Goal: Obtain resource: Obtain resource

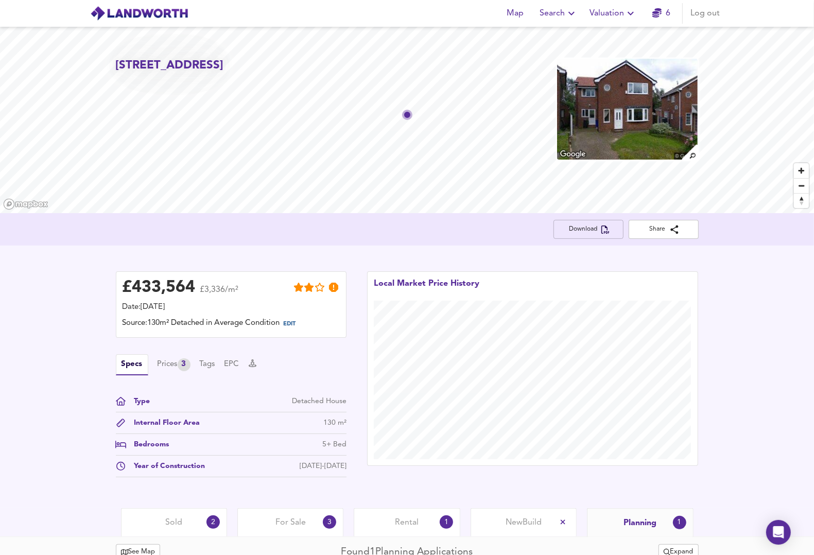
click at [585, 227] on span "Download" at bounding box center [589, 229] width 54 height 11
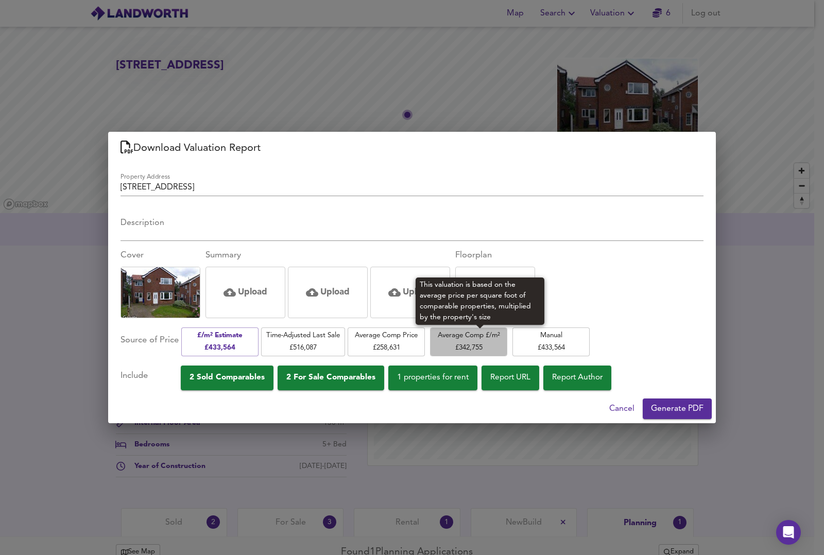
click at [482, 341] on span "Average Comp £/m² £ 342,755" at bounding box center [468, 341] width 67 height 24
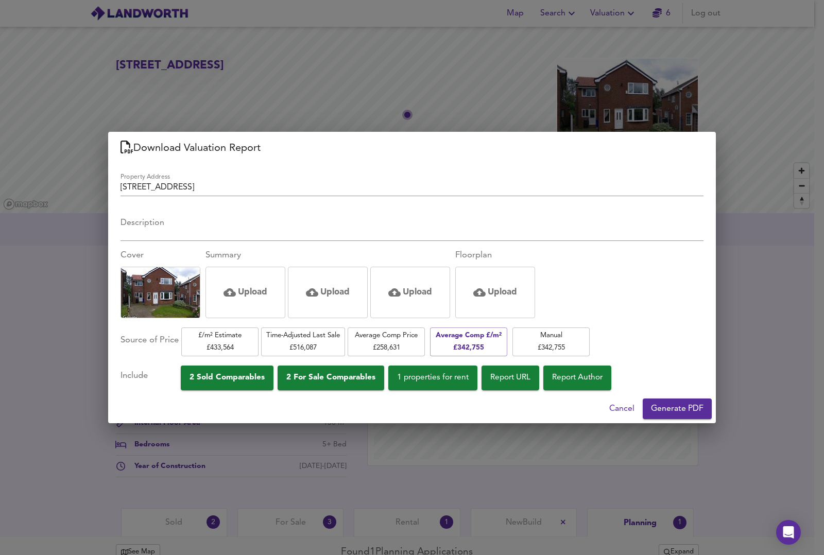
click at [265, 377] on span "2 Sold Comparables" at bounding box center [226, 378] width 75 height 14
click at [323, 376] on span "2 For Sale Comparables" at bounding box center [330, 378] width 89 height 14
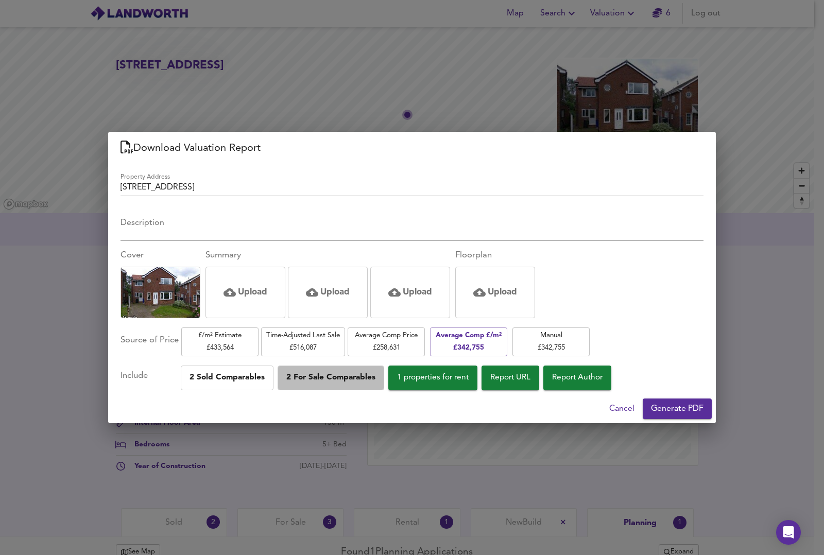
click at [323, 376] on span "2 For Sale Comparables" at bounding box center [330, 378] width 89 height 14
click at [682, 408] on span "Generate PDF" at bounding box center [677, 408] width 52 height 14
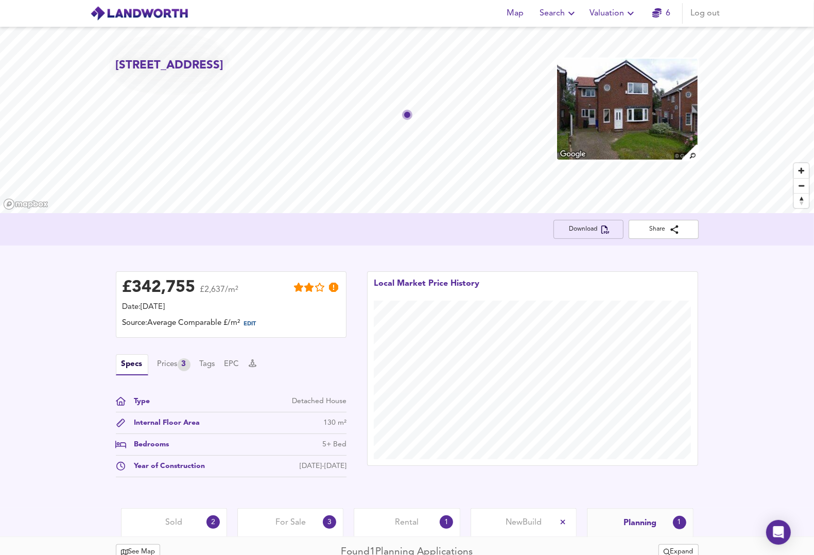
click at [595, 230] on span "Download" at bounding box center [589, 229] width 54 height 11
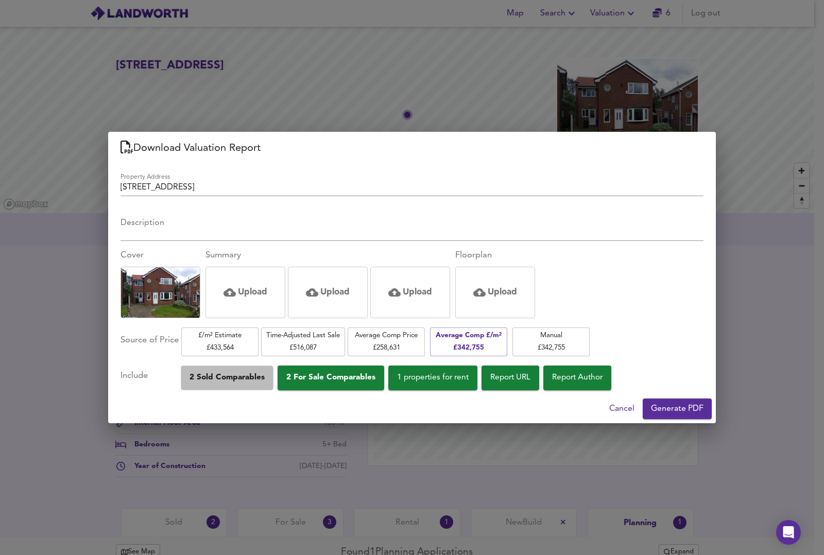
click at [207, 373] on span "2 Sold Comparables" at bounding box center [226, 378] width 75 height 14
click at [681, 410] on span "Generate PDF" at bounding box center [677, 408] width 52 height 14
